Goal: Task Accomplishment & Management: Manage account settings

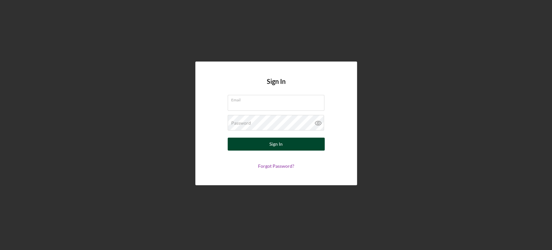
type input "[EMAIL_ADDRESS][DOMAIN_NAME]"
click at [250, 146] on button "Sign In" at bounding box center [276, 143] width 97 height 13
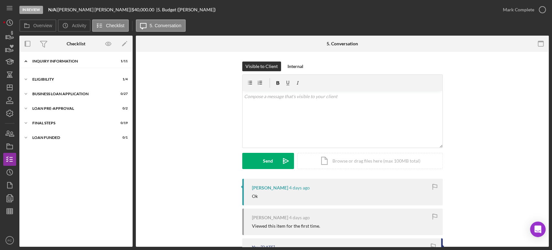
scroll to position [41, 0]
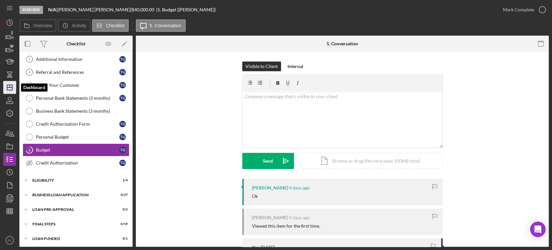
click at [10, 85] on icon "Icon/Dashboard" at bounding box center [10, 87] width 16 height 16
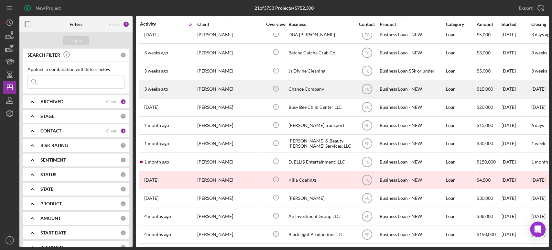
scroll to position [137, 0]
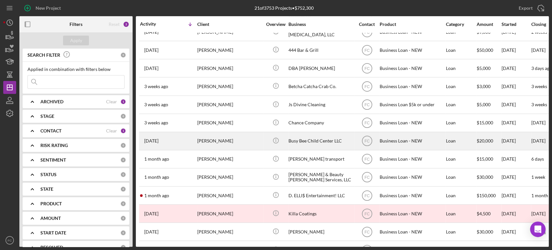
click at [184, 137] on div "[DATE] [PERSON_NAME]" at bounding box center [168, 140] width 57 height 17
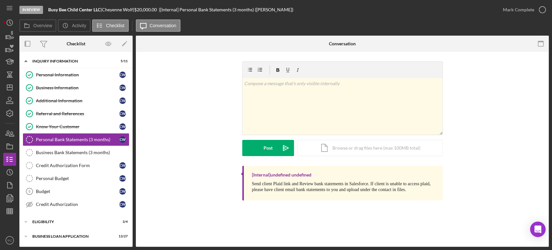
drag, startPoint x: 106, startPoint y: 10, endPoint x: 137, endPoint y: 10, distance: 30.7
click at [137, 10] on div "Busy Bee Child Center LLC | [PERSON_NAME] | $20,000.00 | [Internal] Personal Ba…" at bounding box center [170, 9] width 245 height 5
copy div "[PERSON_NAME]"
click at [14, 88] on icon "Icon/Dashboard" at bounding box center [10, 87] width 16 height 16
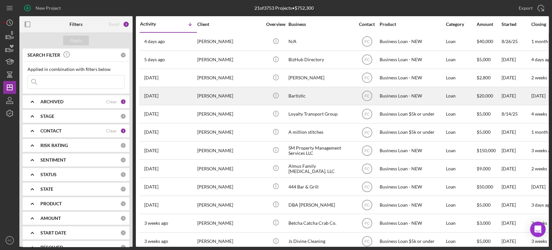
click at [229, 96] on div "[PERSON_NAME]" at bounding box center [229, 95] width 65 height 17
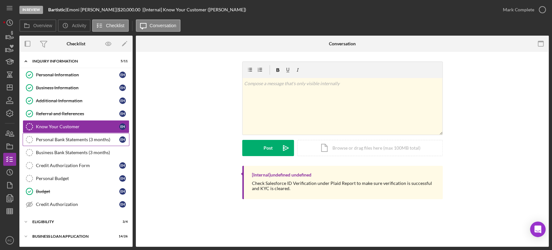
click at [64, 136] on link "Personal Bank Statements (3 months) Personal Bank Statements (3 months) E H" at bounding box center [76, 139] width 107 height 13
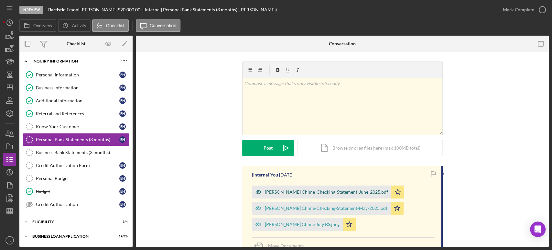
scroll to position [36, 0]
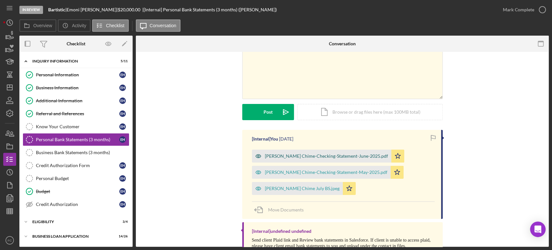
click at [286, 154] on div "[PERSON_NAME] Chime-Checking-Statement-June-2025.pdf" at bounding box center [326, 155] width 123 height 5
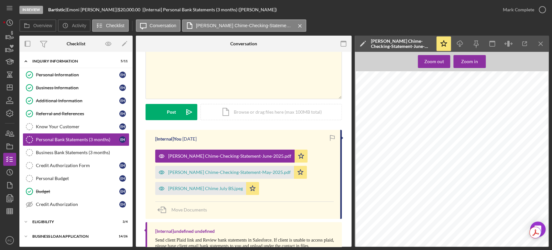
scroll to position [144, 0]
click at [11, 89] on icon "Icon/Dashboard" at bounding box center [10, 87] width 16 height 16
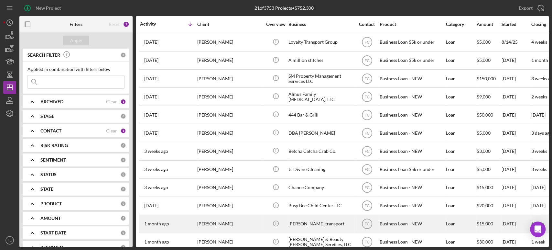
scroll to position [144, 0]
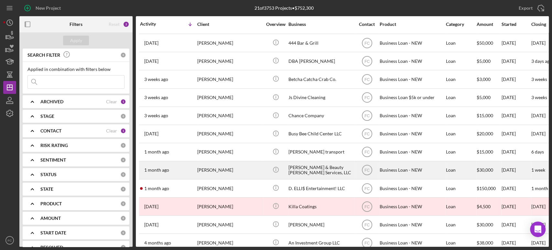
click at [184, 168] on div "[DATE] [PERSON_NAME]" at bounding box center [168, 169] width 57 height 17
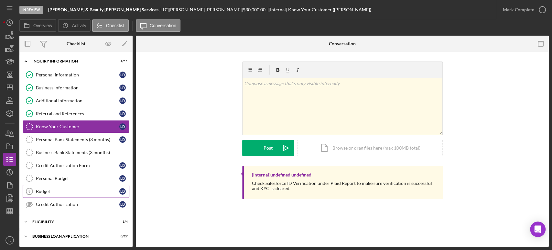
click at [51, 189] on div "Budget" at bounding box center [77, 191] width 83 height 5
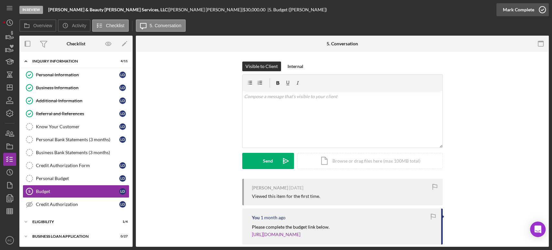
click at [541, 7] on icon "button" at bounding box center [542, 10] width 16 height 16
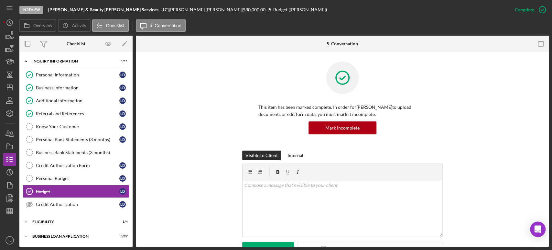
drag, startPoint x: 131, startPoint y: 7, endPoint x: 158, endPoint y: 10, distance: 27.0
click at [163, 9] on div "[PERSON_NAME] & Beauty [PERSON_NAME] Services, LLC | [PERSON_NAME] | $30,000.00…" at bounding box center [187, 9] width 279 height 5
copy div "[PERSON_NAME]"
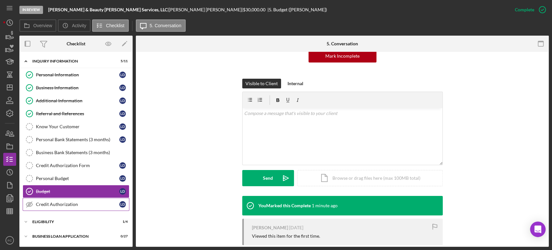
scroll to position [42, 0]
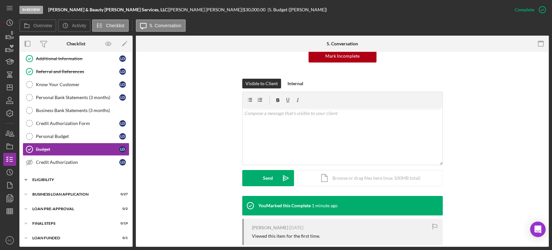
click at [54, 179] on div "ELIGIBILITY" at bounding box center [78, 180] width 92 height 4
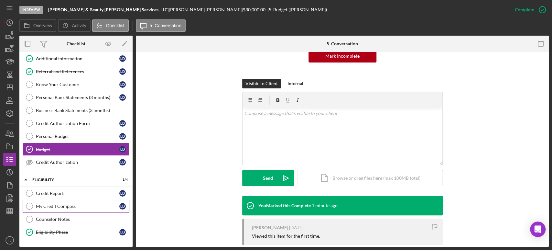
click at [60, 200] on link "My Credit Compass My Credit Compass [PERSON_NAME]" at bounding box center [76, 206] width 107 height 13
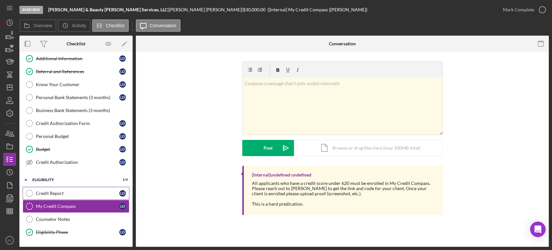
click at [62, 193] on div "Credit Report" at bounding box center [77, 193] width 83 height 5
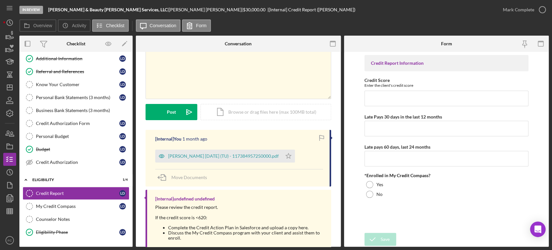
scroll to position [55, 0]
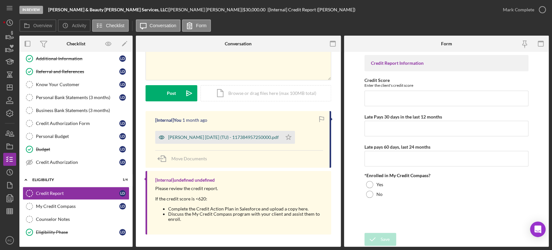
click at [202, 136] on div "[PERSON_NAME] [DATE] (TU) - 117384957250000.pdf" at bounding box center [223, 137] width 111 height 5
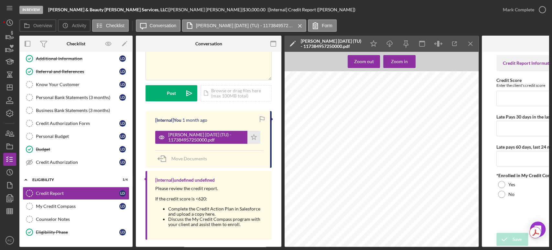
scroll to position [108, 0]
click at [515, 102] on input "Credit Score" at bounding box center [555, 99] width 116 height 16
type input "528"
click at [513, 127] on input "Late Pays 30 days in the last 12 months" at bounding box center [555, 129] width 116 height 16
type input "1"
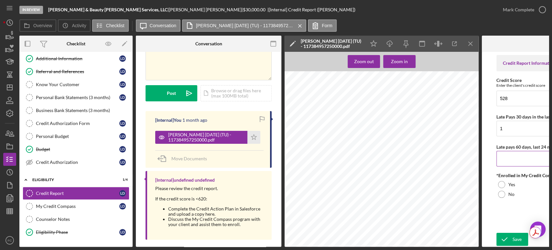
click at [507, 164] on input "Late pays 60 days, last 24 months" at bounding box center [555, 159] width 116 height 16
type input "0"
click at [502, 183] on div at bounding box center [501, 184] width 7 height 7
click at [505, 234] on icon "submit" at bounding box center [505, 239] width 16 height 16
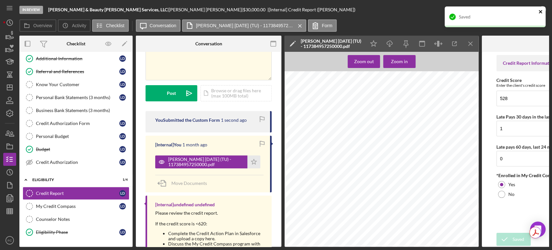
click at [539, 11] on icon "close" at bounding box center [541, 11] width 5 height 5
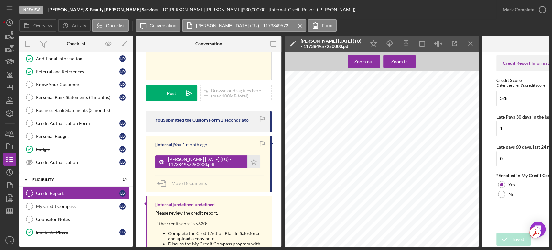
click at [542, 9] on div "In Review [PERSON_NAME] & Beauty [PERSON_NAME] Services, LLC | [PERSON_NAME] | …" at bounding box center [276, 125] width 552 height 250
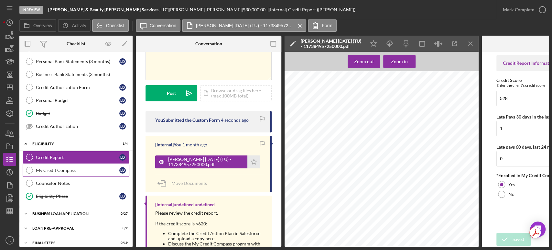
drag, startPoint x: 63, startPoint y: 167, endPoint x: 90, endPoint y: 166, distance: 26.9
click at [63, 168] on div "My Credit Compass" at bounding box center [77, 170] width 83 height 5
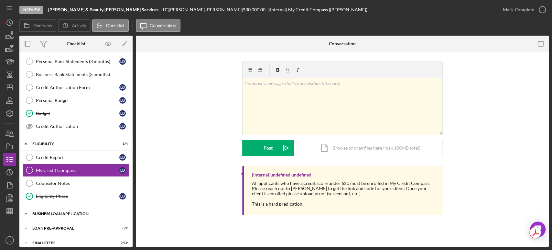
click at [51, 214] on div "Icon/Expander BUSINESS LOAN APPLICATION 0 / 27" at bounding box center [75, 213] width 113 height 13
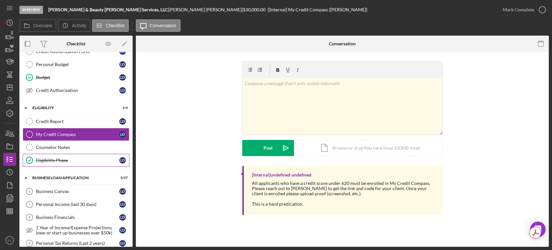
scroll to position [150, 0]
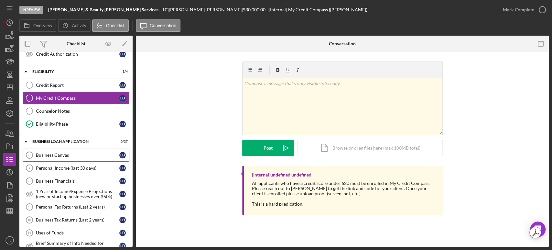
click at [65, 153] on div "Business Canvas" at bounding box center [77, 154] width 83 height 5
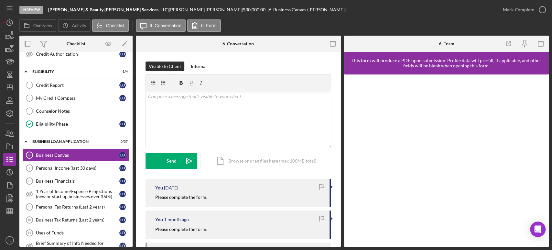
scroll to position [36, 0]
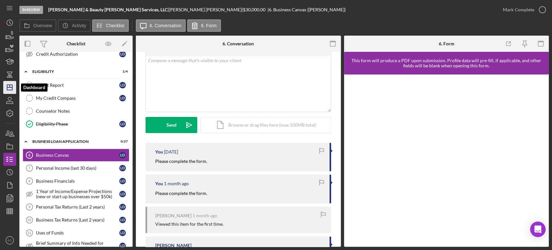
click at [13, 87] on icon "Icon/Dashboard" at bounding box center [10, 87] width 16 height 16
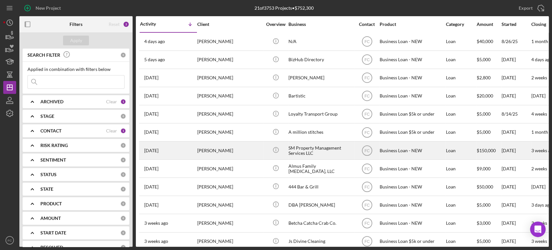
click at [236, 149] on div "[PERSON_NAME]" at bounding box center [229, 150] width 65 height 17
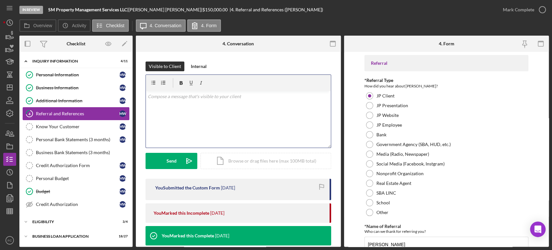
click at [54, 115] on div "Referral and References" at bounding box center [77, 113] width 83 height 5
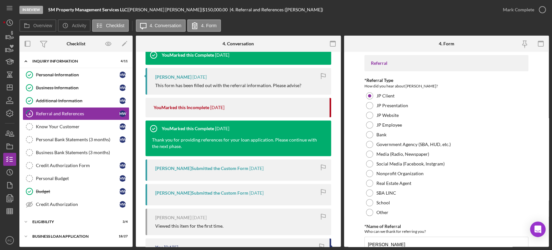
scroll to position [144, 0]
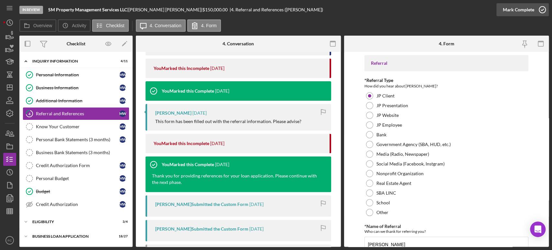
click at [542, 9] on icon "button" at bounding box center [542, 10] width 16 height 16
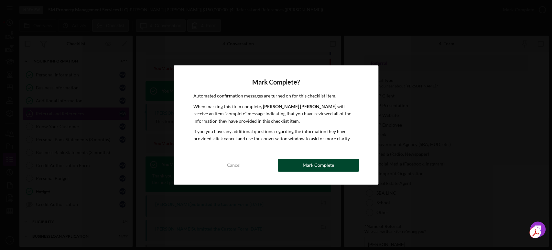
click at [288, 164] on button "Mark Complete" at bounding box center [318, 165] width 81 height 13
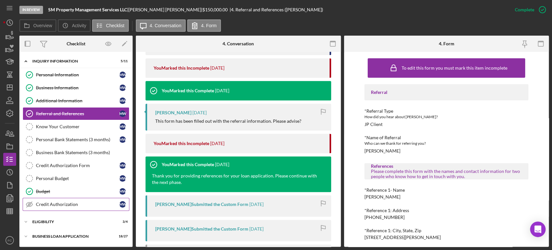
scroll to position [42, 0]
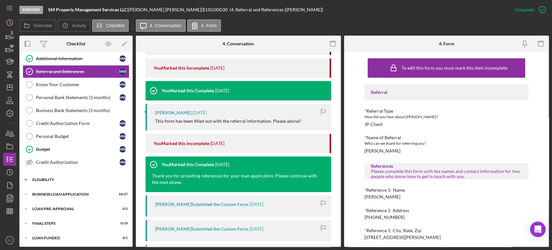
click at [49, 182] on div "Icon/Expander ELIGIBILITY 3 / 4" at bounding box center [75, 179] width 113 height 13
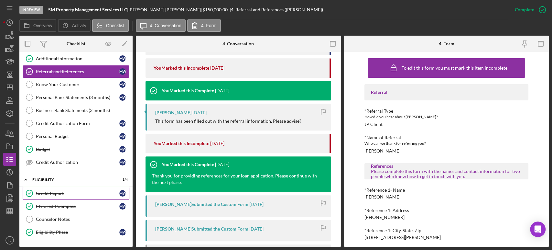
click at [50, 191] on div "Credit Report" at bounding box center [77, 193] width 83 height 5
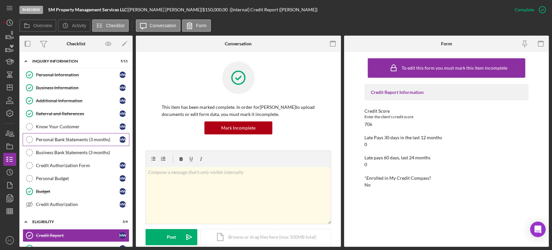
scroll to position [97, 0]
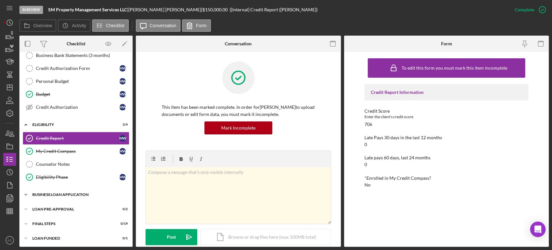
click at [52, 195] on div "BUSINESS LOAN APPLICATION" at bounding box center [78, 194] width 92 height 4
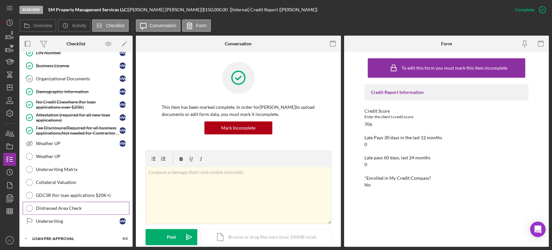
scroll to position [448, 0]
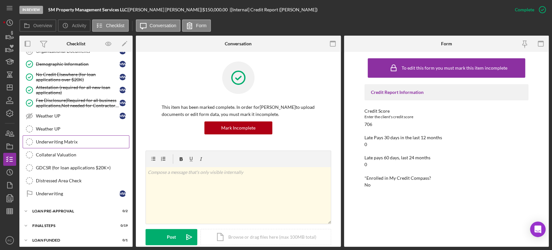
click at [66, 139] on div "Underwriting Matrix" at bounding box center [82, 141] width 93 height 5
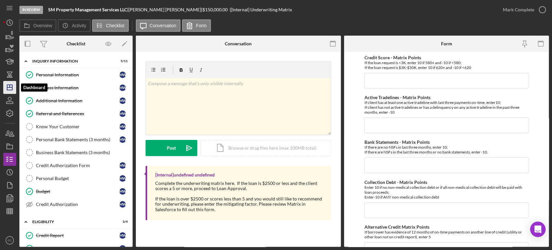
click at [11, 85] on polygon "button" at bounding box center [9, 87] width 5 height 5
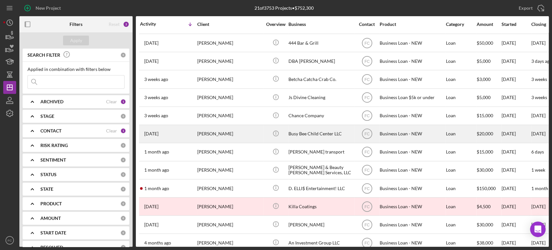
scroll to position [172, 0]
